Goal: Information Seeking & Learning: Learn about a topic

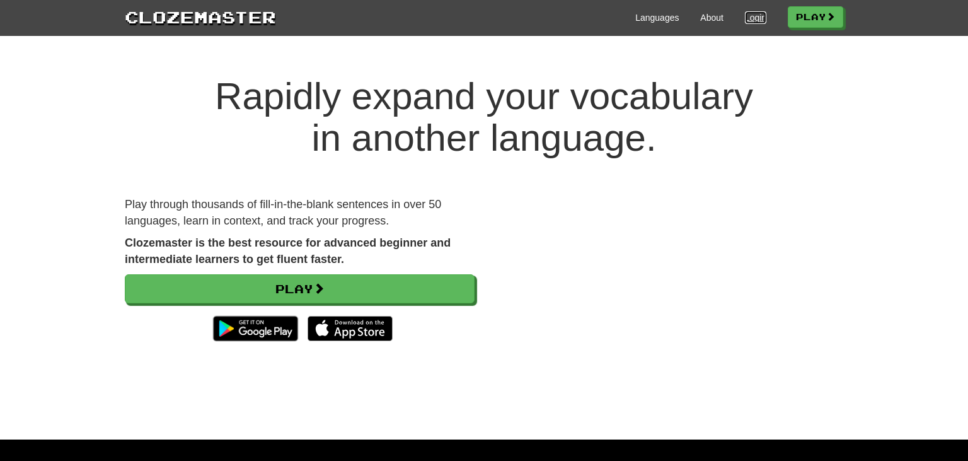
click at [751, 20] on link "Login" at bounding box center [755, 17] width 21 height 13
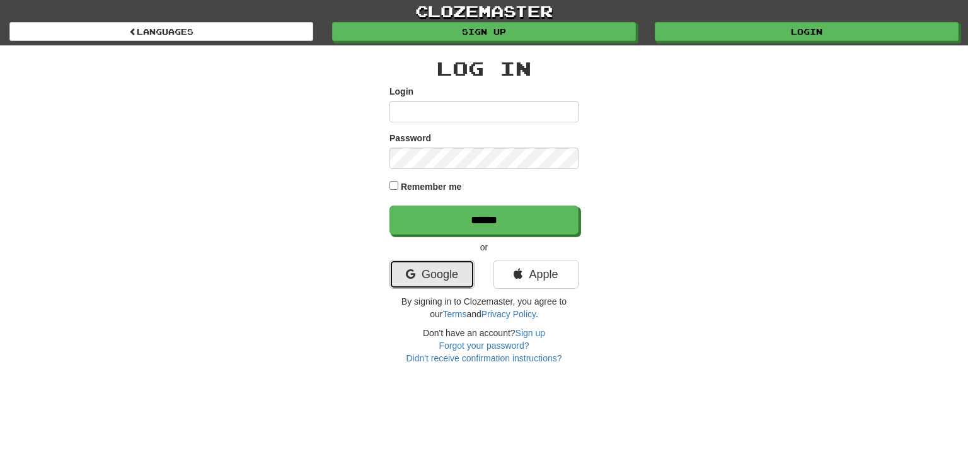
click at [434, 279] on link "Google" at bounding box center [431, 274] width 85 height 29
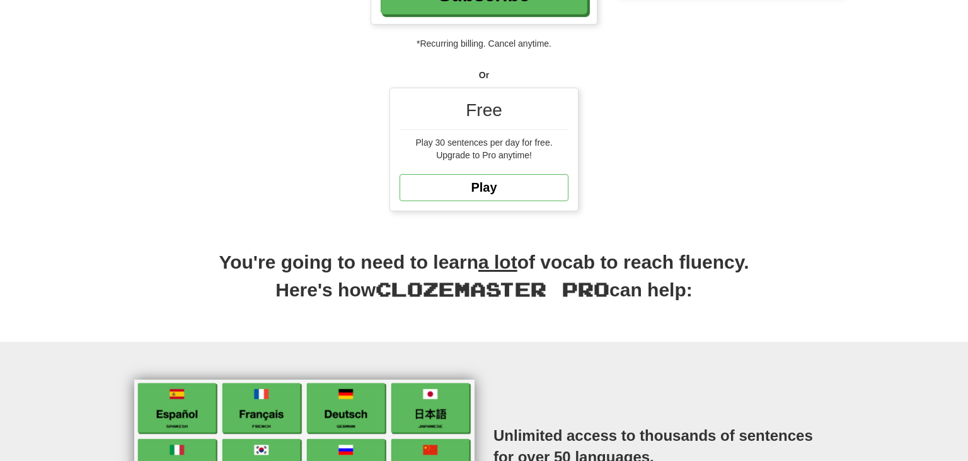
scroll to position [333, 0]
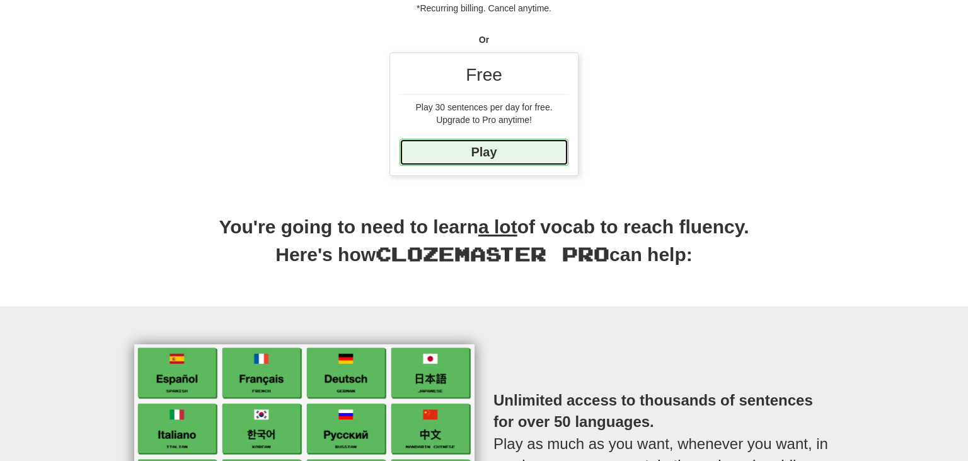
click at [510, 142] on link "Play" at bounding box center [483, 152] width 169 height 27
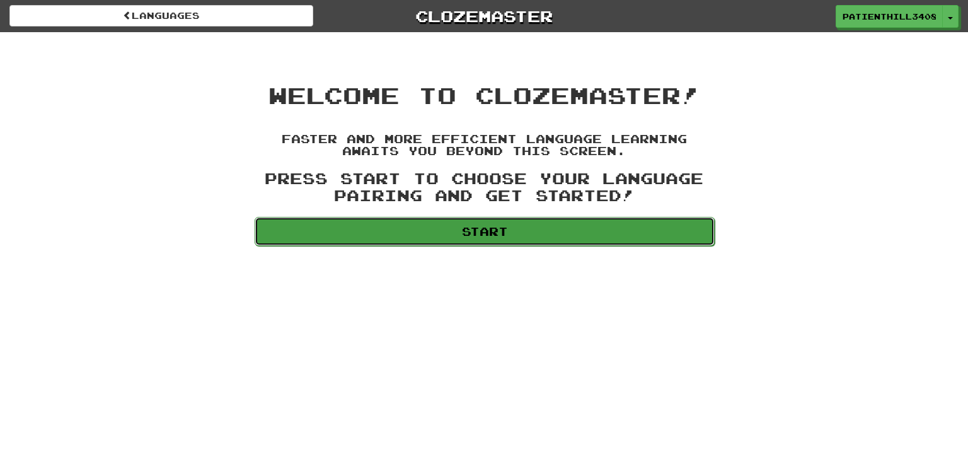
click at [469, 234] on link "Start" at bounding box center [485, 231] width 460 height 29
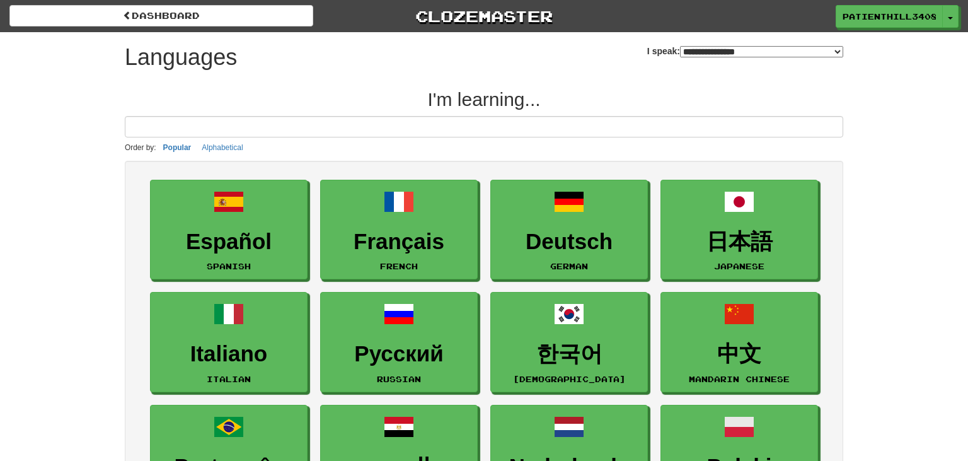
select select "*******"
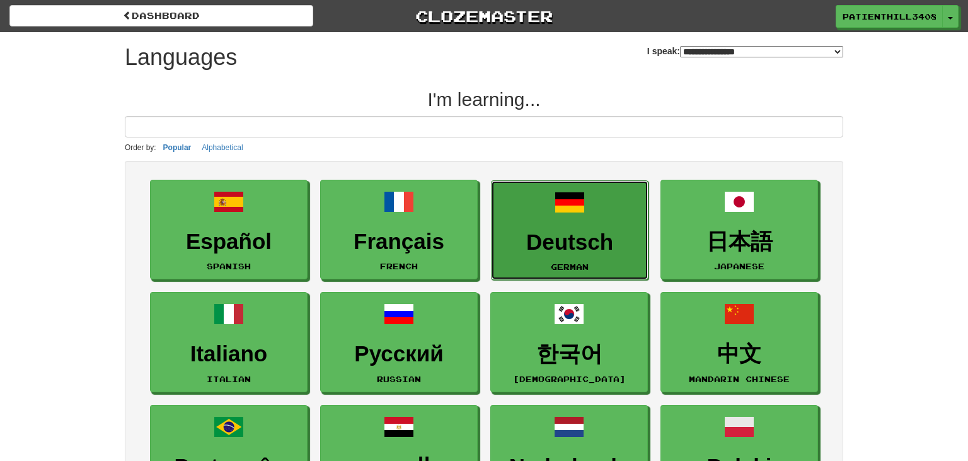
click at [602, 224] on link "Deutsch German" at bounding box center [570, 230] width 158 height 100
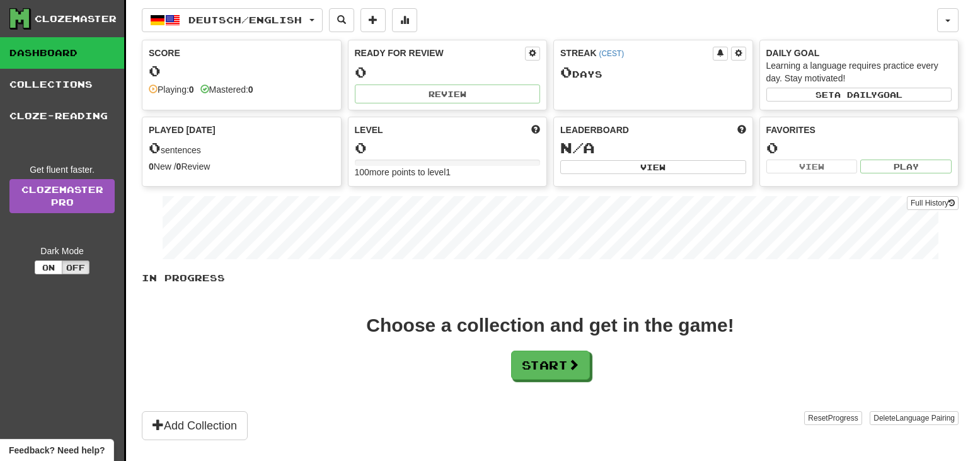
click at [430, 154] on div "0" at bounding box center [448, 148] width 186 height 16
click at [413, 154] on div "0" at bounding box center [448, 148] width 186 height 16
click at [549, 371] on button "Start" at bounding box center [551, 365] width 79 height 29
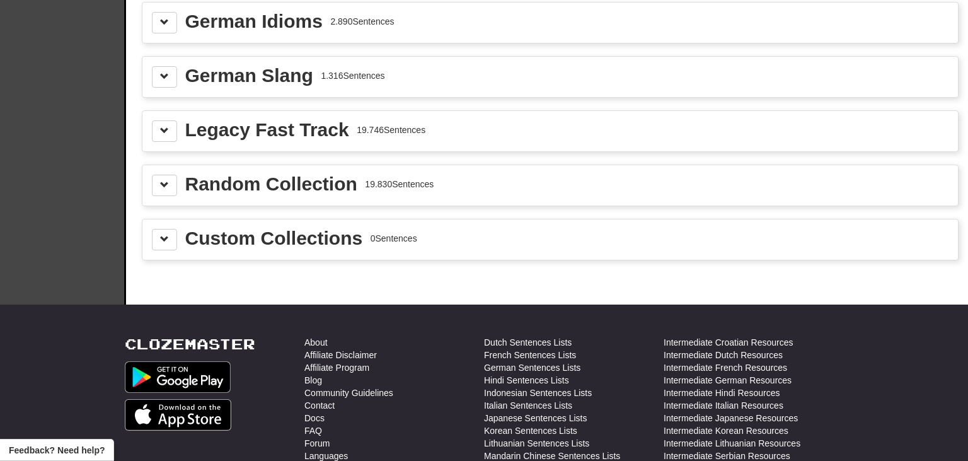
scroll to position [466, 0]
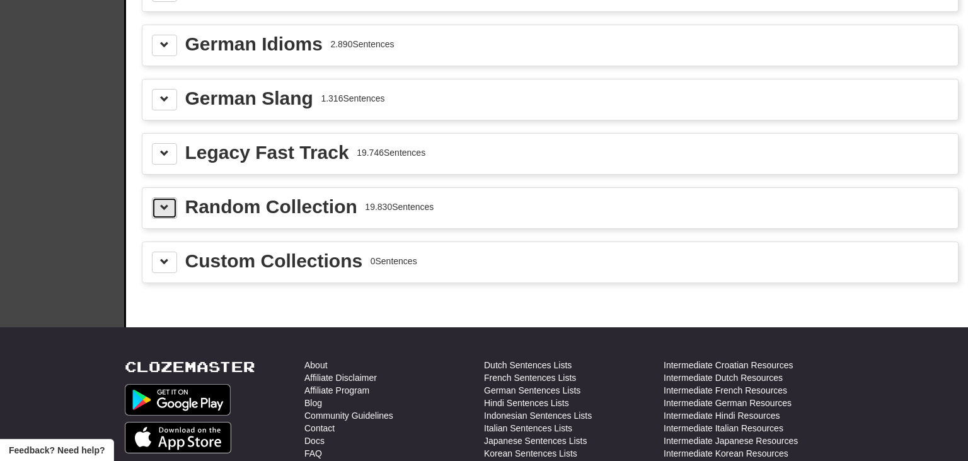
click at [162, 203] on span at bounding box center [164, 207] width 9 height 9
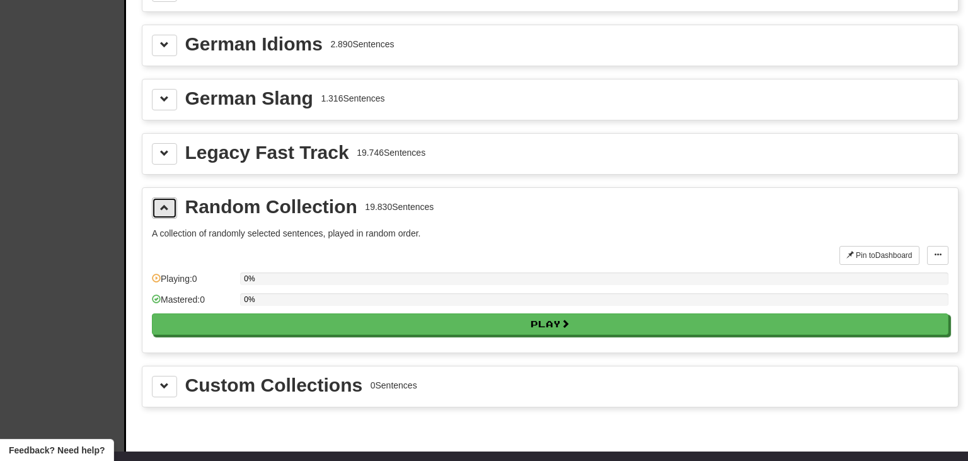
click at [161, 203] on span at bounding box center [164, 207] width 9 height 9
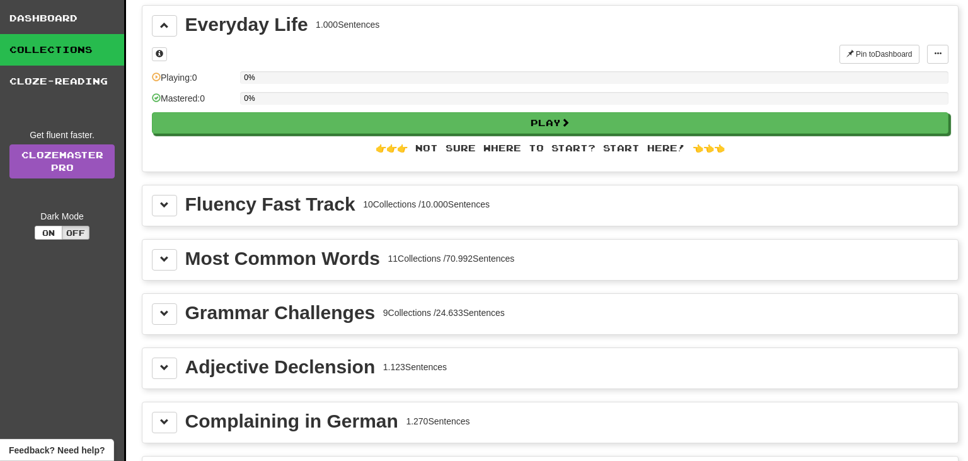
scroll to position [0, 0]
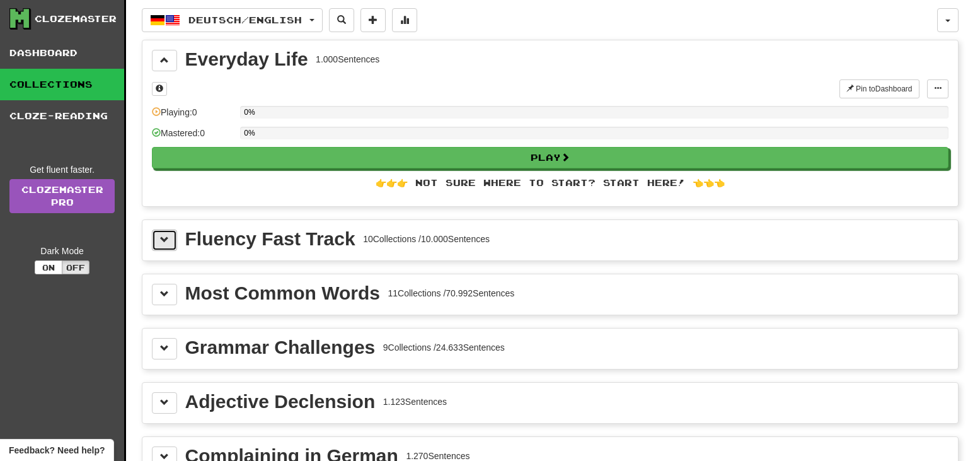
click at [166, 241] on span at bounding box center [164, 239] width 9 height 9
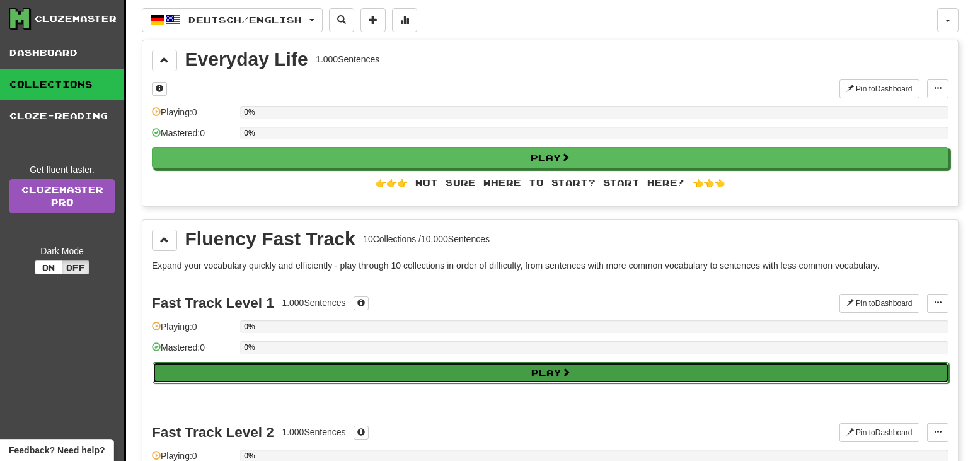
click at [454, 372] on button "Play" at bounding box center [550, 372] width 796 height 21
select select "**"
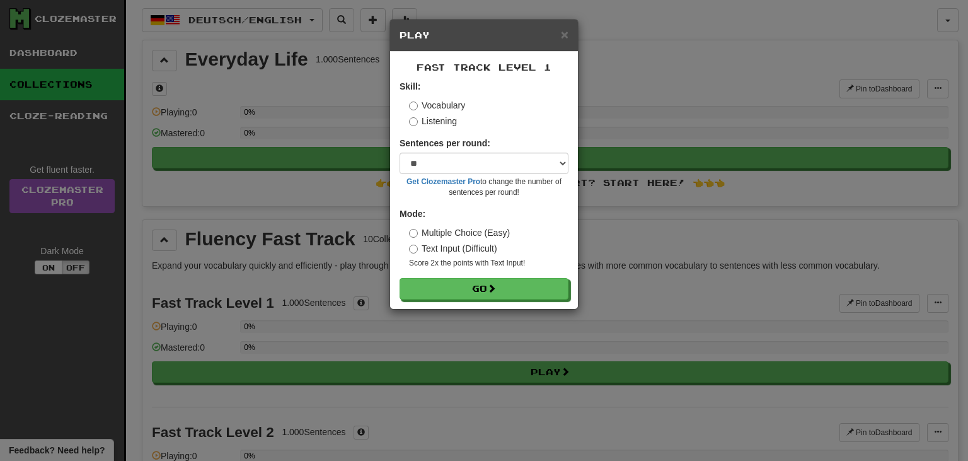
click at [505, 113] on div "Vocabulary Listening" at bounding box center [488, 113] width 159 height 28
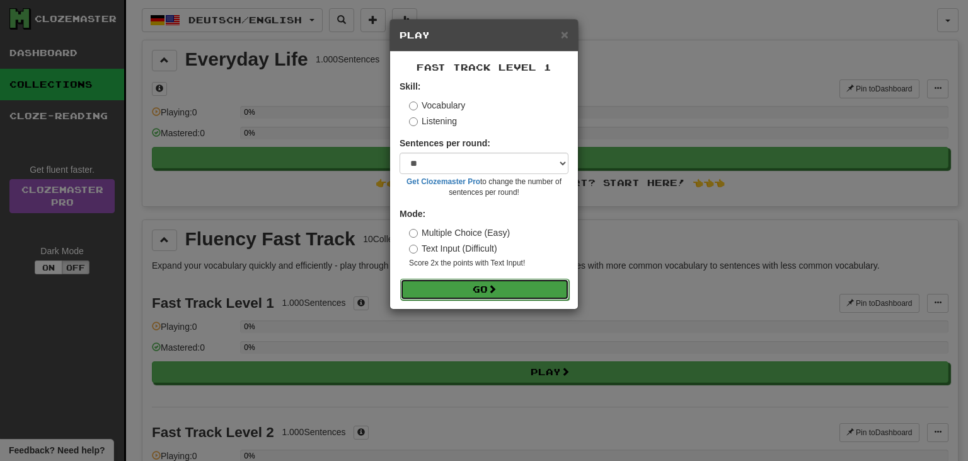
click at [459, 294] on button "Go" at bounding box center [484, 289] width 169 height 21
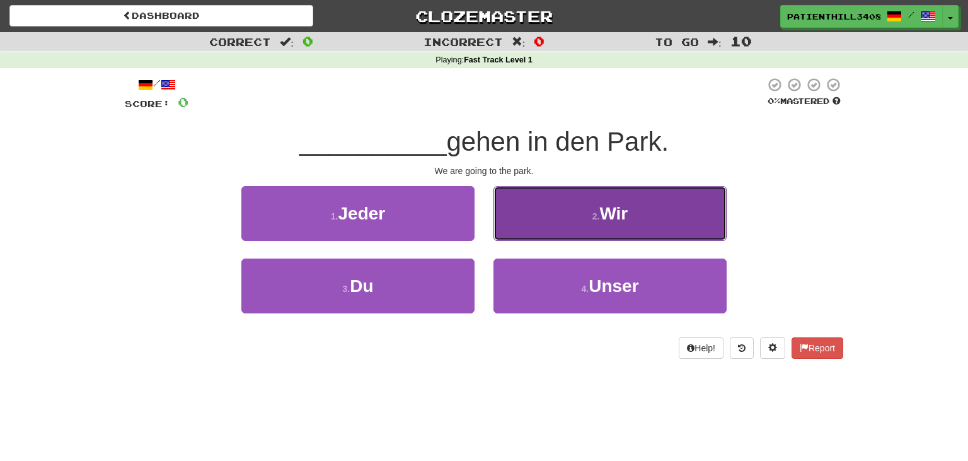
click at [643, 228] on button "2 . Wir" at bounding box center [609, 213] width 233 height 55
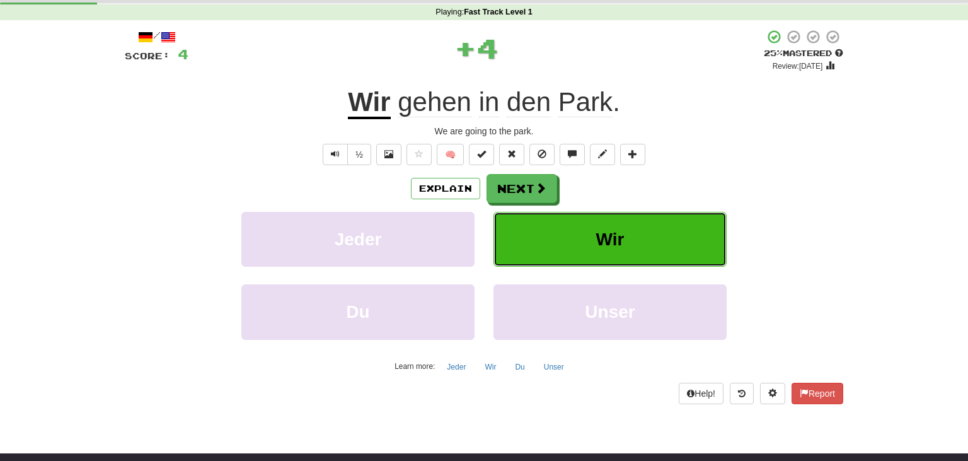
scroll to position [133, 0]
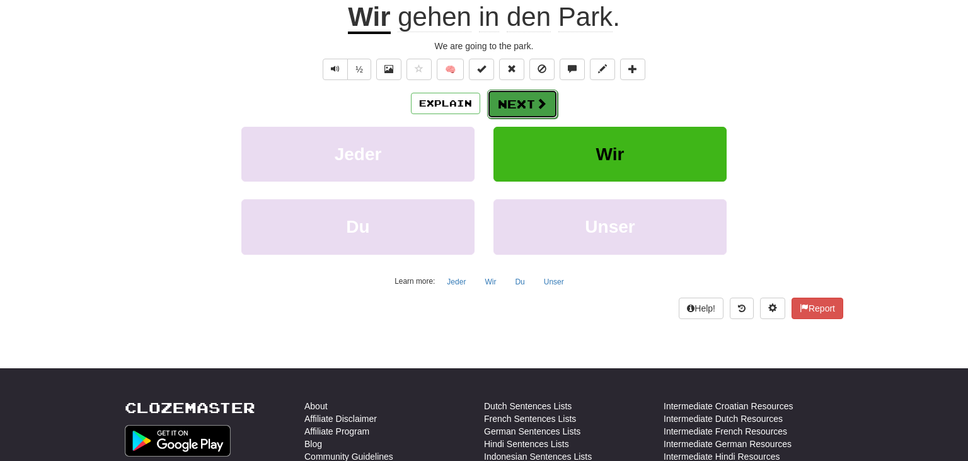
click at [532, 109] on button "Next" at bounding box center [522, 103] width 71 height 29
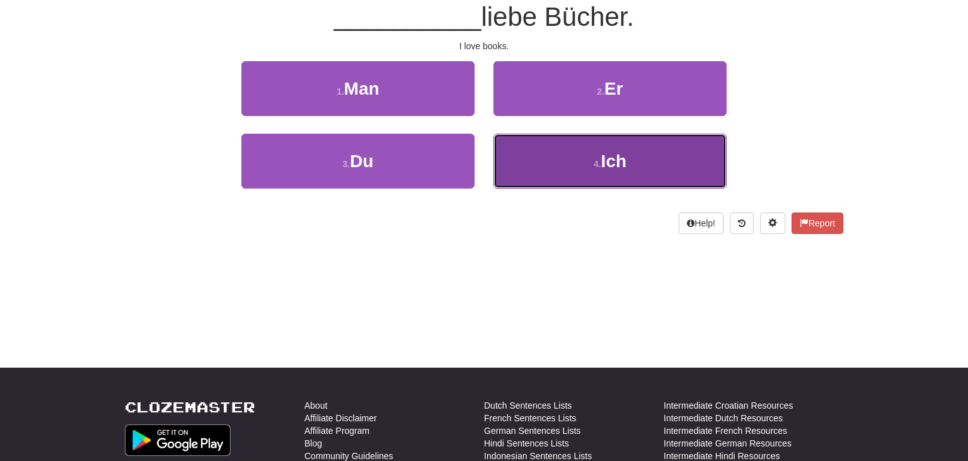
click at [619, 159] on span "Ich" at bounding box center [613, 161] width 25 height 20
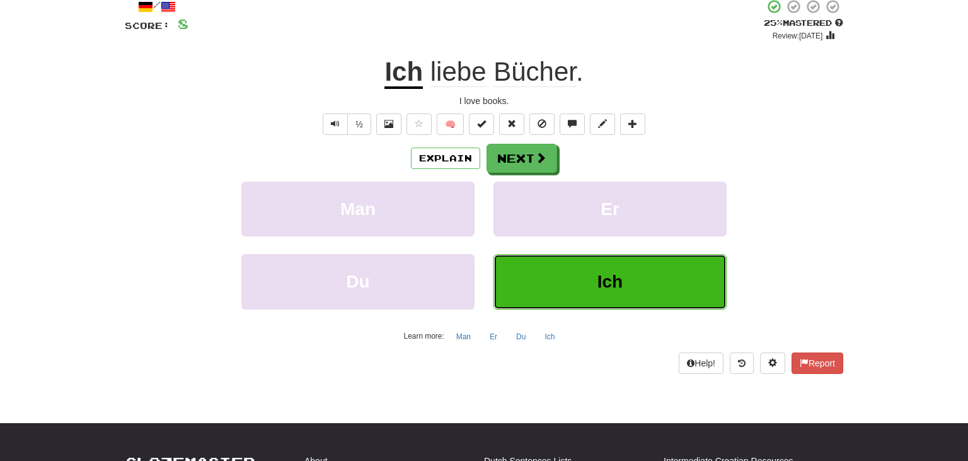
scroll to position [66, 0]
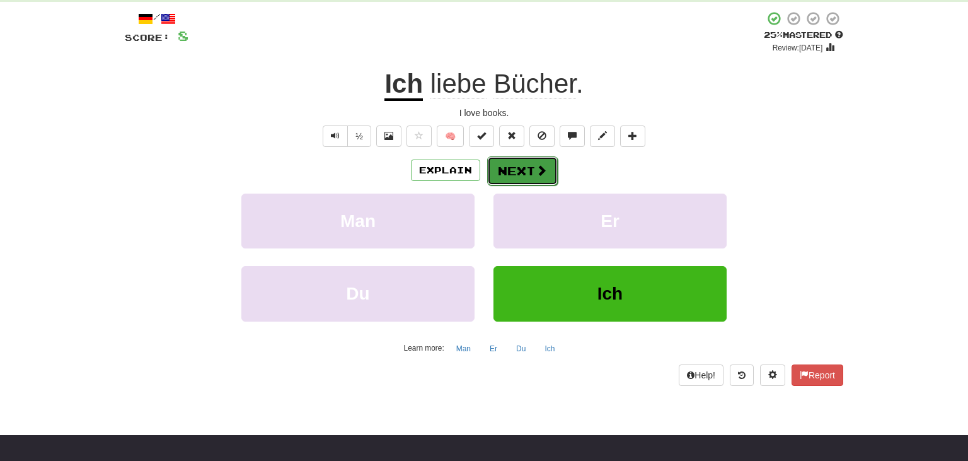
click at [524, 171] on button "Next" at bounding box center [522, 170] width 71 height 29
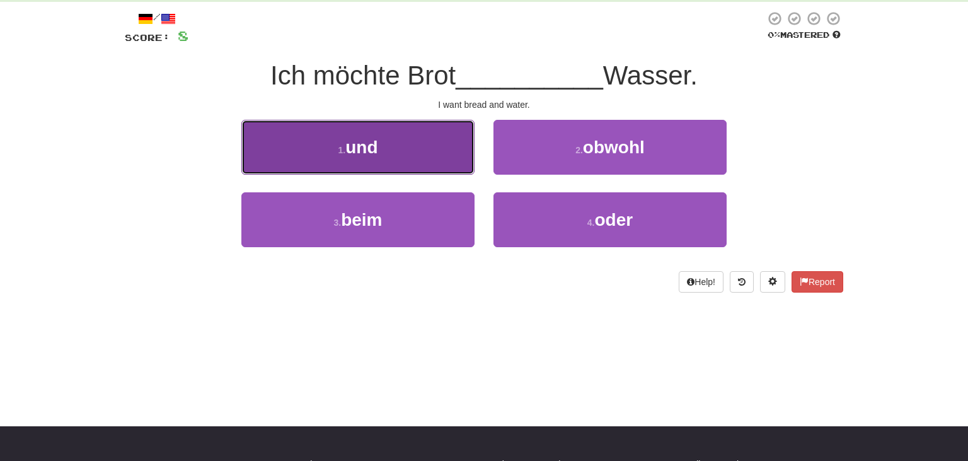
click at [400, 147] on button "1 . und" at bounding box center [357, 147] width 233 height 55
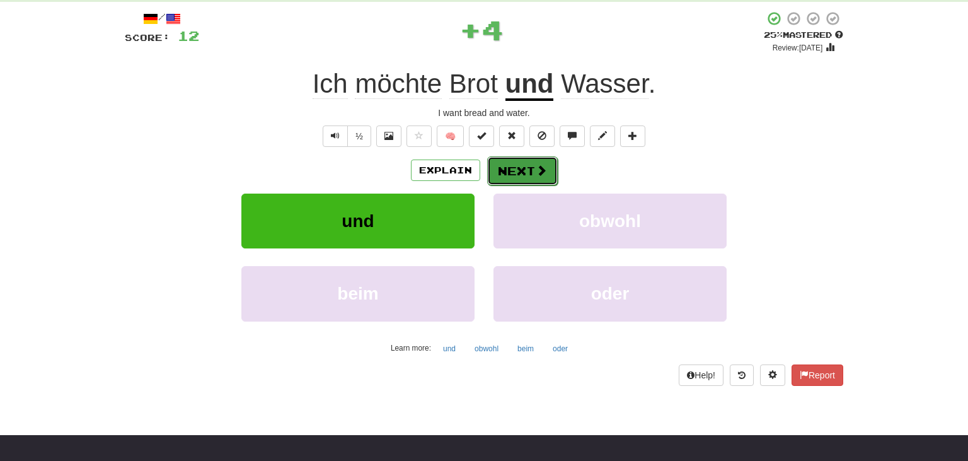
click at [524, 174] on button "Next" at bounding box center [522, 170] width 71 height 29
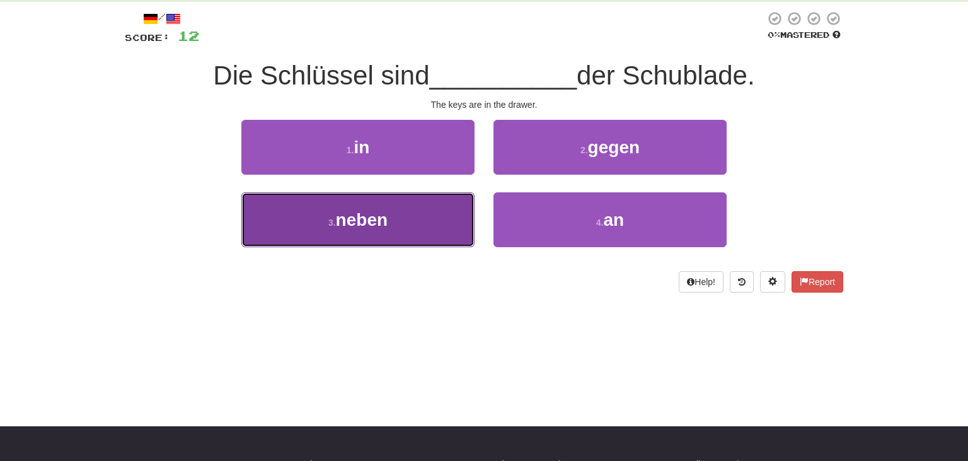
click at [435, 224] on button "3 . neben" at bounding box center [357, 219] width 233 height 55
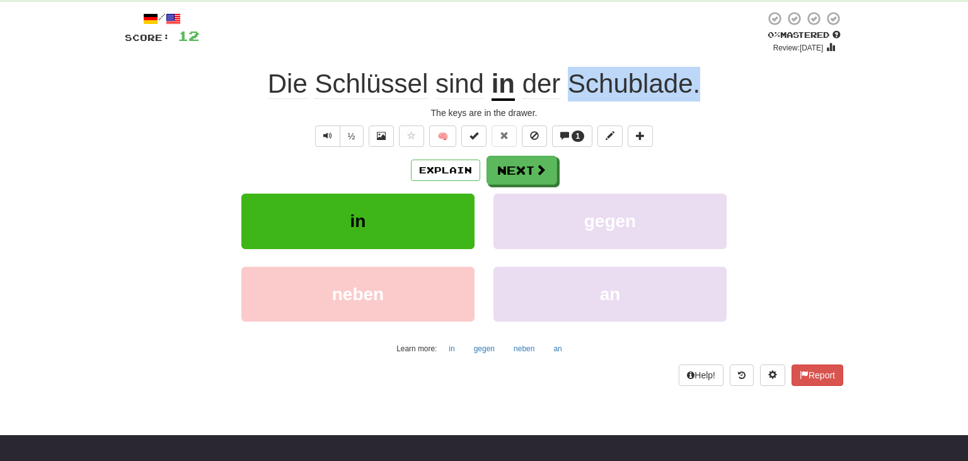
drag, startPoint x: 689, startPoint y: 79, endPoint x: 570, endPoint y: 80, distance: 119.1
click at [570, 80] on span "der Schublade ." at bounding box center [607, 84] width 185 height 30
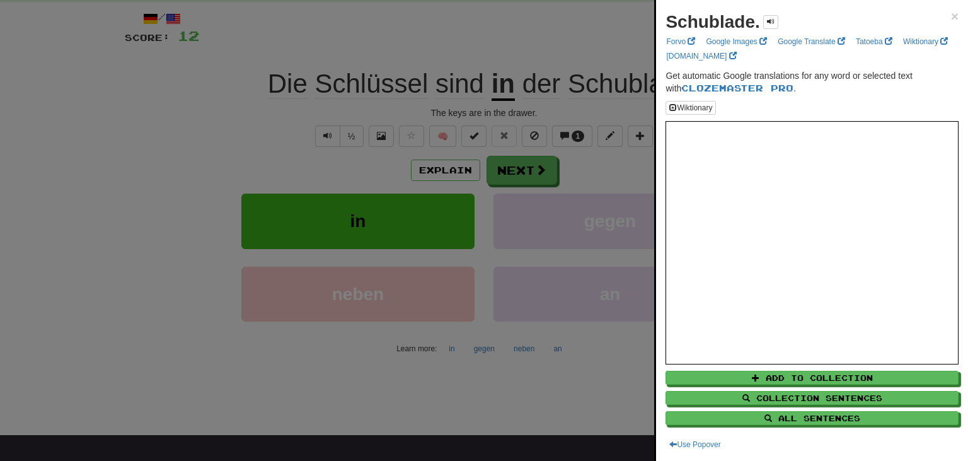
click at [217, 92] on div at bounding box center [484, 230] width 968 height 461
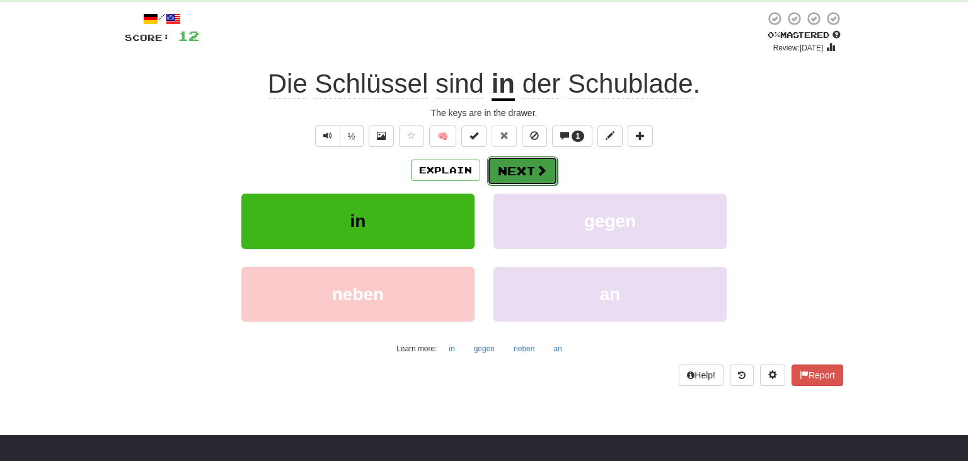
click at [522, 172] on button "Next" at bounding box center [522, 170] width 71 height 29
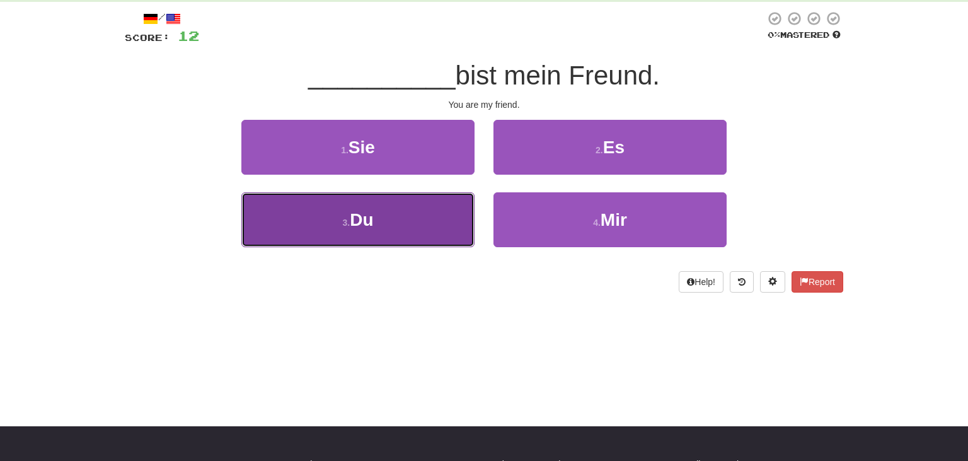
click at [425, 205] on button "3 . Du" at bounding box center [357, 219] width 233 height 55
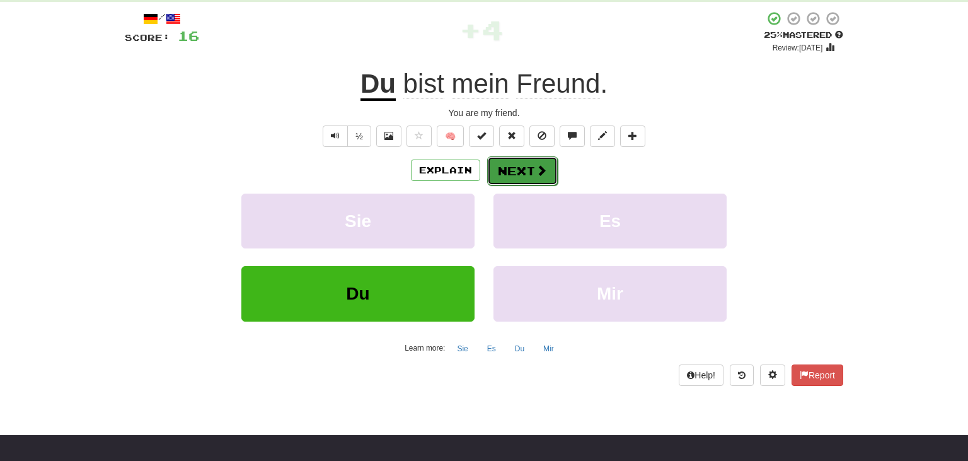
click at [539, 171] on span at bounding box center [541, 169] width 11 height 11
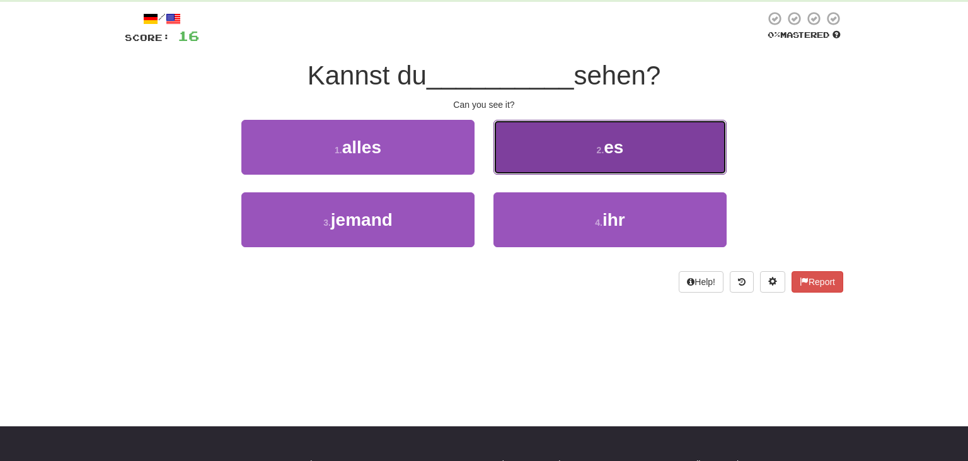
click at [619, 149] on span "es" at bounding box center [614, 147] width 20 height 20
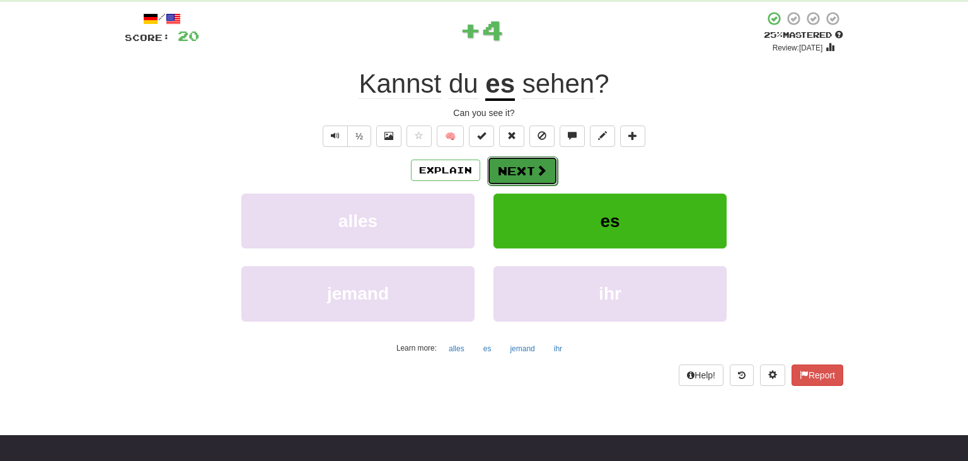
click at [526, 163] on button "Next" at bounding box center [522, 170] width 71 height 29
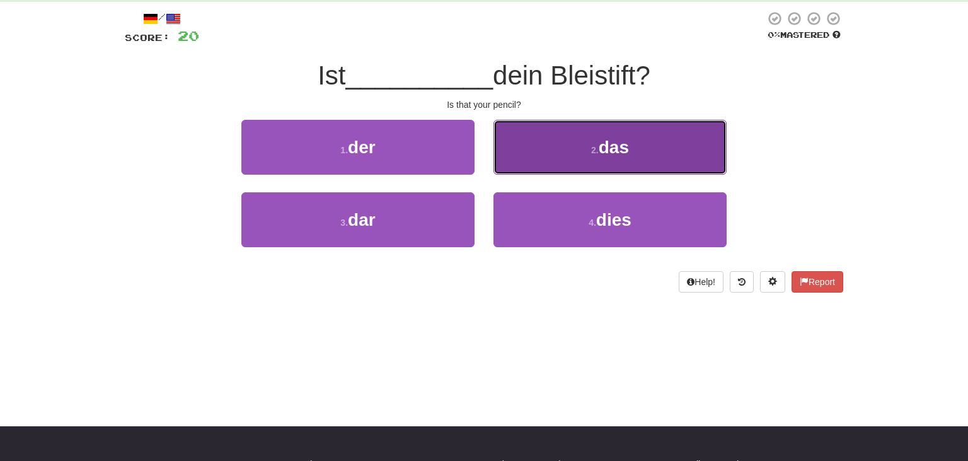
click at [638, 147] on button "2 . das" at bounding box center [609, 147] width 233 height 55
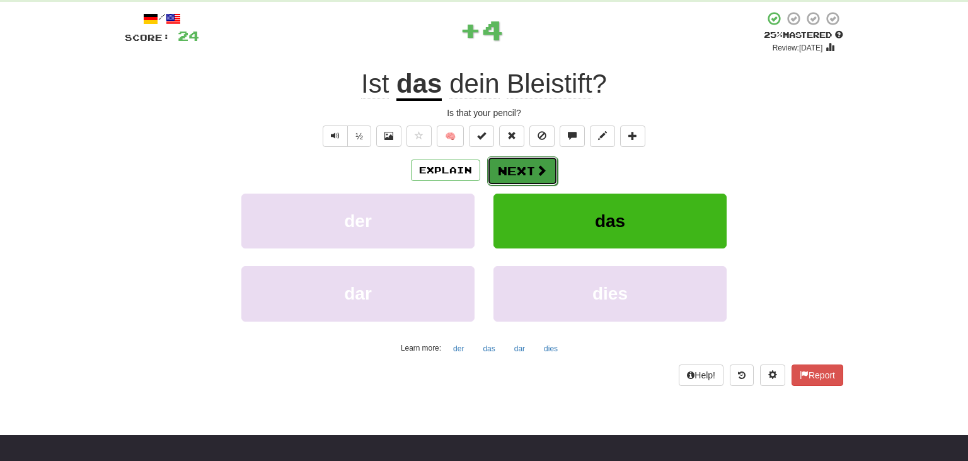
click at [515, 168] on button "Next" at bounding box center [522, 170] width 71 height 29
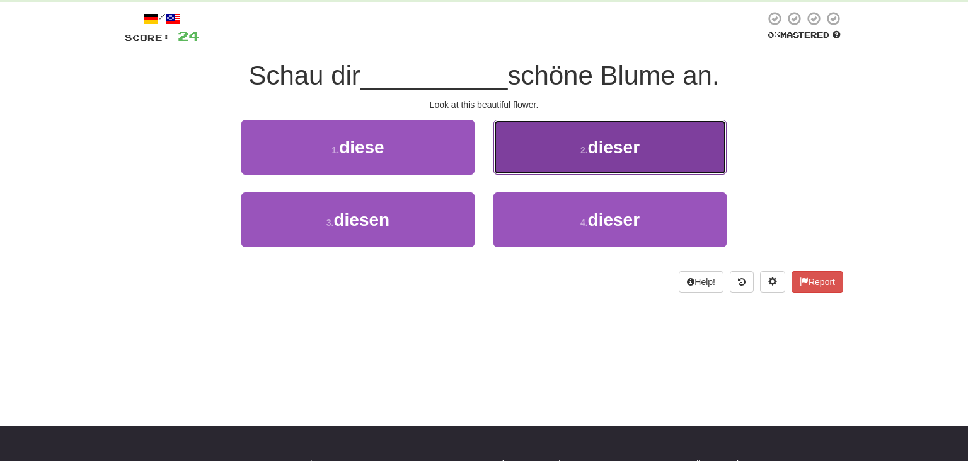
click at [582, 141] on button "2 . dieser" at bounding box center [609, 147] width 233 height 55
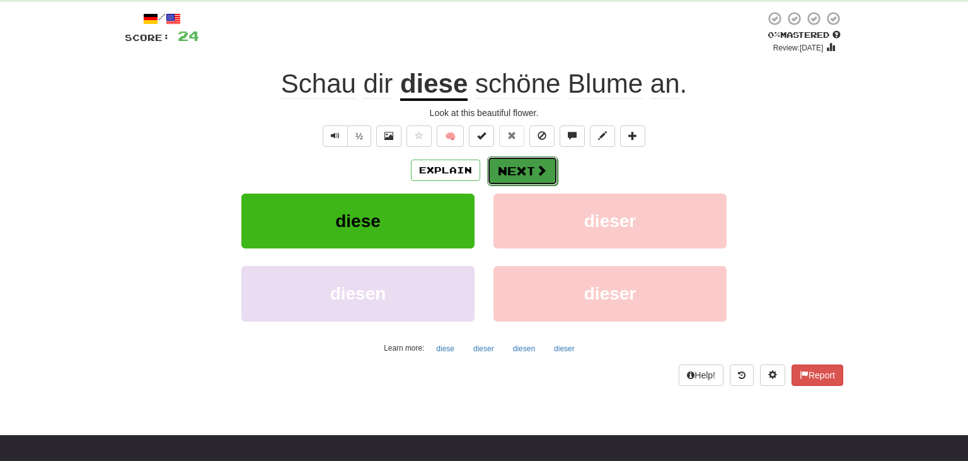
click at [542, 169] on span at bounding box center [541, 169] width 11 height 11
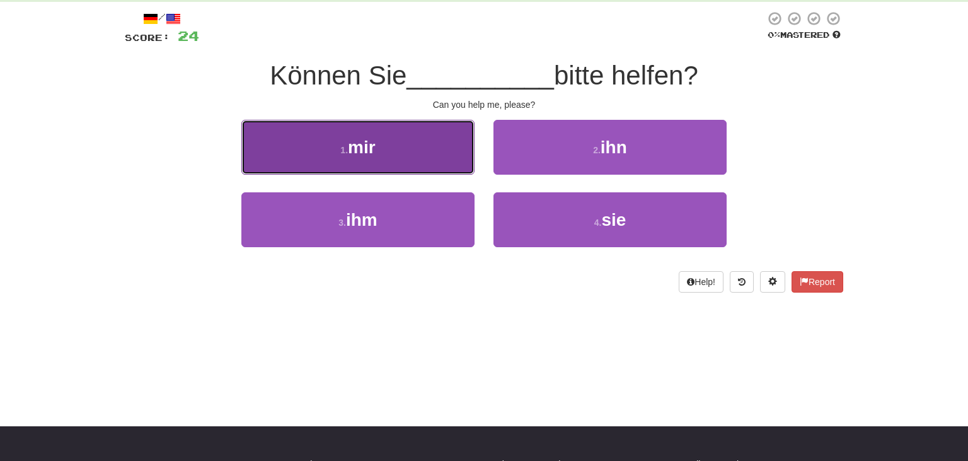
click at [401, 161] on button "1 . mir" at bounding box center [357, 147] width 233 height 55
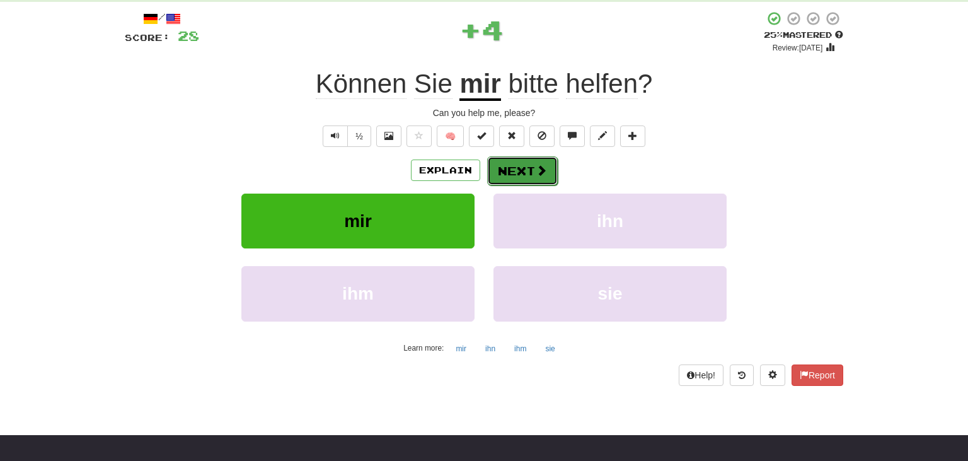
click at [536, 172] on span at bounding box center [541, 169] width 11 height 11
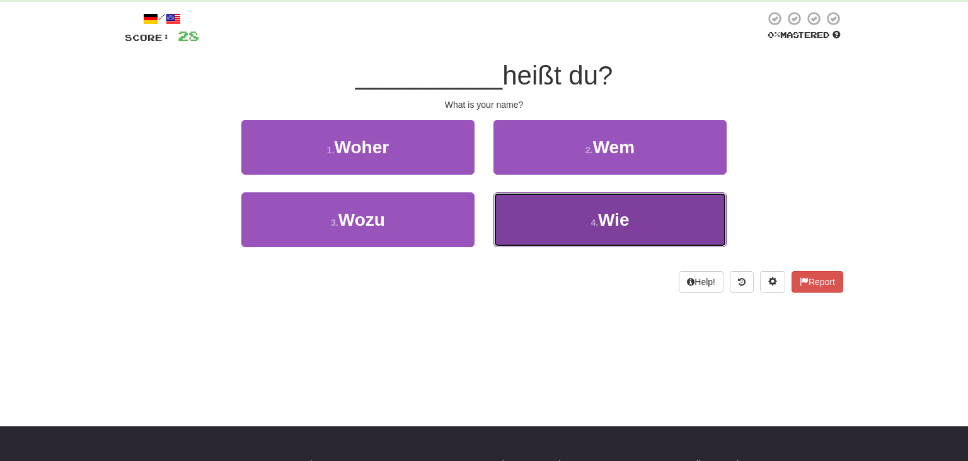
click at [640, 214] on button "4 . Wie" at bounding box center [609, 219] width 233 height 55
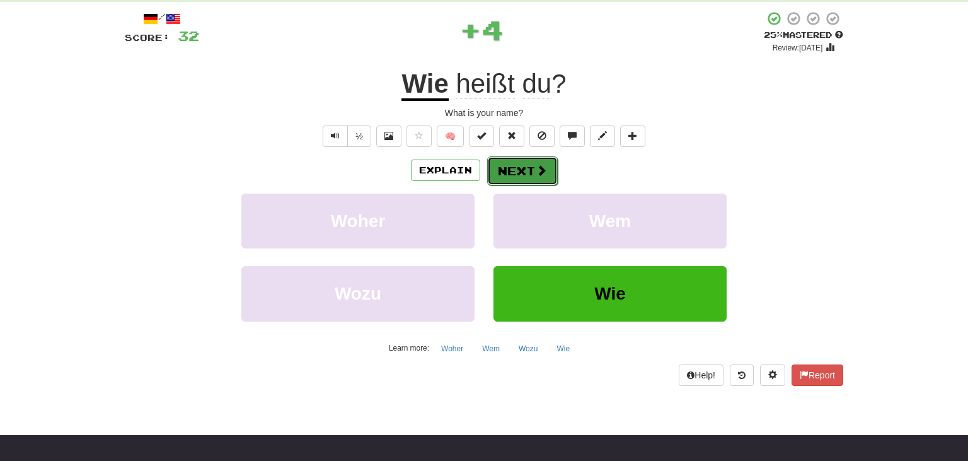
click at [539, 172] on span at bounding box center [541, 169] width 11 height 11
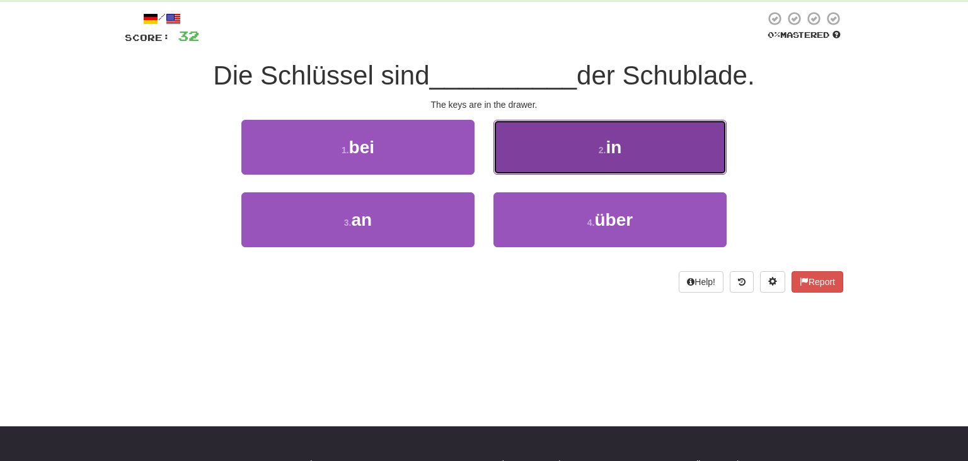
click at [631, 147] on button "2 . in" at bounding box center [609, 147] width 233 height 55
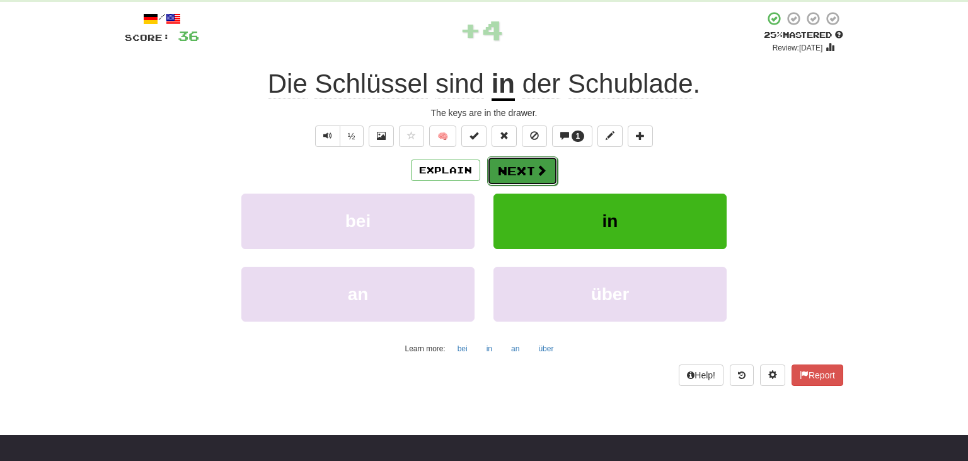
click at [530, 171] on button "Next" at bounding box center [522, 170] width 71 height 29
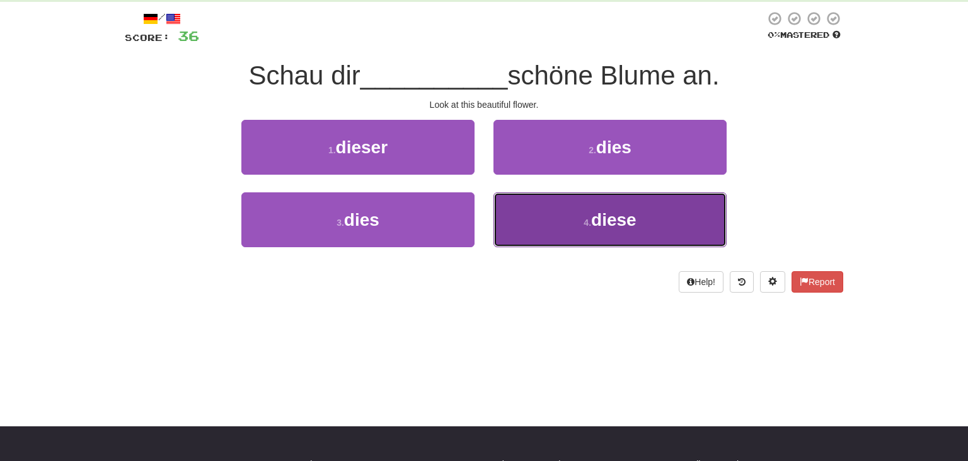
click at [565, 227] on button "4 . diese" at bounding box center [609, 219] width 233 height 55
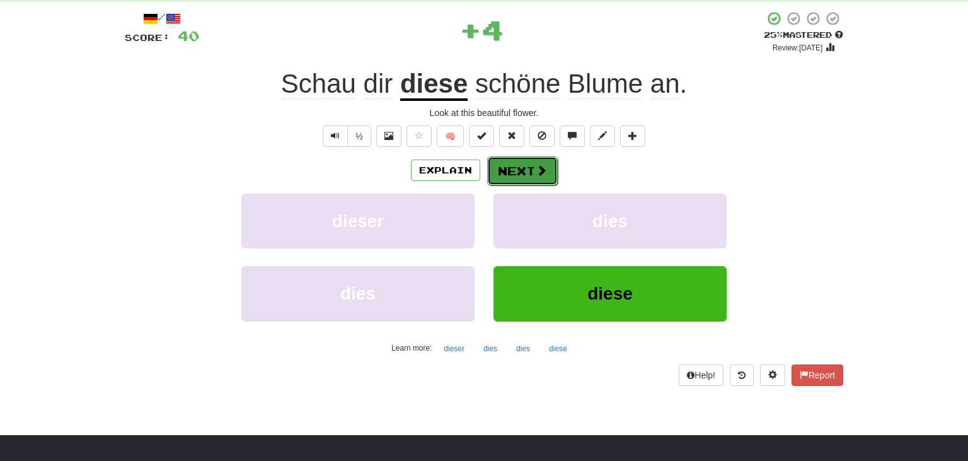
click at [527, 166] on button "Next" at bounding box center [522, 170] width 71 height 29
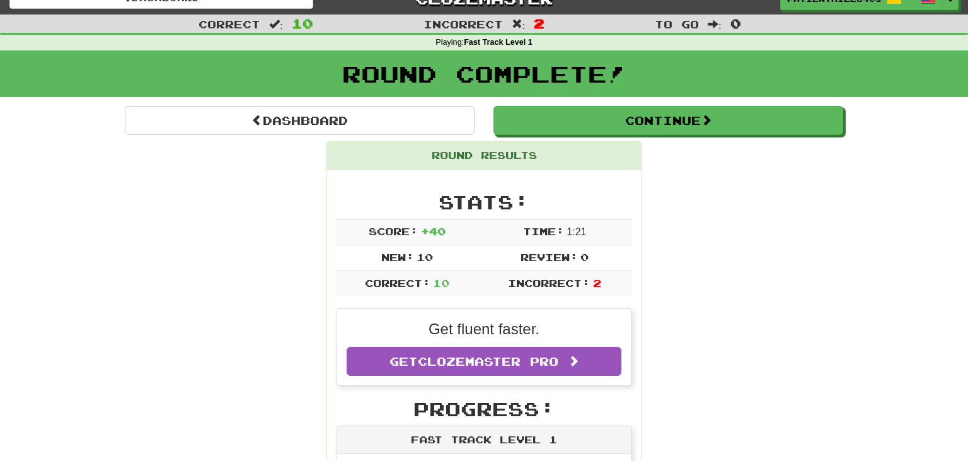
scroll to position [0, 0]
